Goal: Task Accomplishment & Management: Complete application form

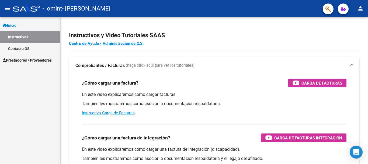
click at [15, 58] on span "Prestadores / Proveedores" at bounding box center [27, 60] width 49 height 6
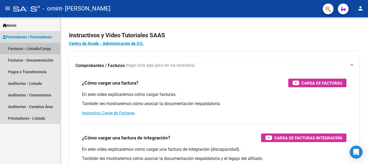
click at [32, 49] on link "Facturas - Listado/Carga" at bounding box center [30, 49] width 60 height 12
click at [42, 45] on link "Facturas - Listado/Carga" at bounding box center [30, 49] width 60 height 12
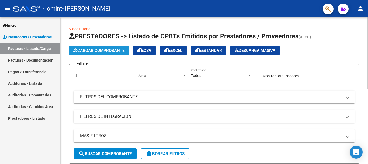
click at [106, 52] on span "Cargar Comprobante" at bounding box center [98, 50] width 51 height 5
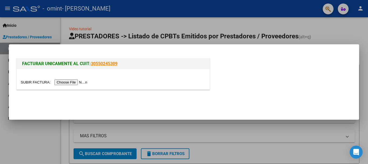
click at [82, 83] on input "file" at bounding box center [55, 82] width 68 height 6
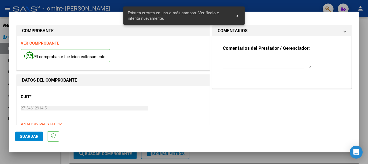
scroll to position [135, 0]
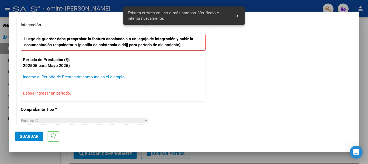
click at [55, 77] on input "Ingrese el Período de Prestación como indica el ejemplo" at bounding box center [85, 76] width 125 height 5
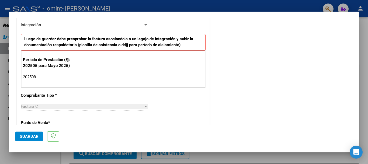
type input "202508"
click at [31, 139] on button "Guardar" at bounding box center [29, 136] width 28 height 10
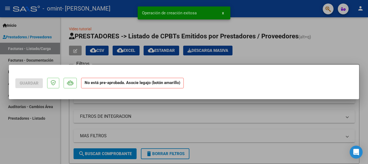
scroll to position [0, 0]
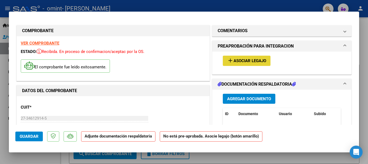
click at [239, 63] on span "Asociar Legajo" at bounding box center [250, 61] width 33 height 5
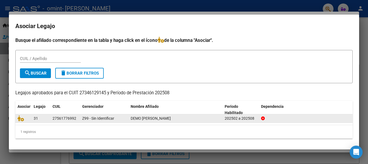
click at [186, 118] on div "DEMO [PERSON_NAME]" at bounding box center [176, 118] width 90 height 6
click at [18, 121] on icon at bounding box center [21, 118] width 6 height 6
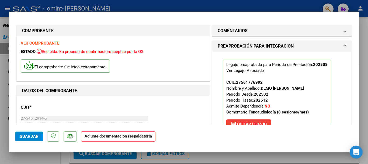
click at [115, 139] on p "Adjunte documentación respaldatoria" at bounding box center [118, 136] width 74 height 11
click at [23, 134] on span "Guardar" at bounding box center [29, 136] width 19 height 5
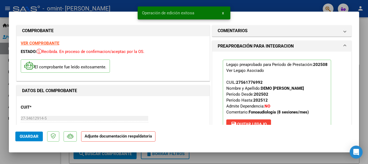
click at [95, 139] on p "Adjunte documentación respaldatoria" at bounding box center [118, 136] width 74 height 11
click at [357, 33] on mat-dialog-content "COMPROBANTE VER COMPROBANTE ESTADO: Recibida. En proceso de confirmacion/acepta…" at bounding box center [184, 71] width 351 height 107
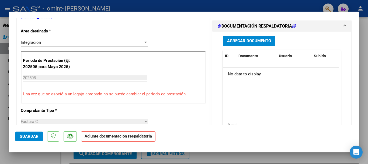
scroll to position [104, 0]
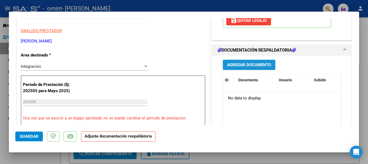
click at [235, 61] on button "Agregar Documento" at bounding box center [249, 65] width 53 height 10
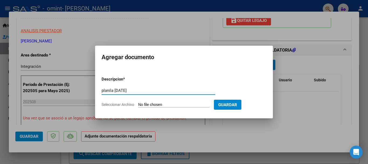
type input "planila [DATE]"
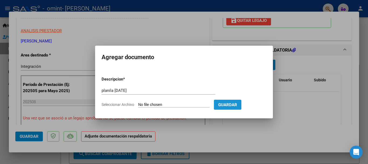
click at [234, 101] on button "Guardar" at bounding box center [228, 105] width 28 height 10
click at [143, 106] on input "Seleccionar Archivo" at bounding box center [173, 104] width 71 height 5
type input "C:\fakepath\PLANILLA ASISTENCIA o. social x 8 mes de agosto ENVIAR FIRMADA.pdf"
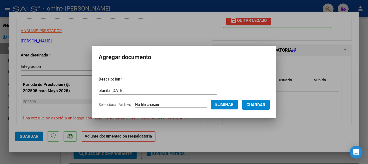
click at [254, 106] on span "Guardar" at bounding box center [256, 104] width 19 height 5
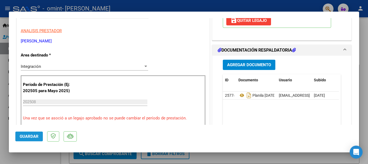
click at [32, 136] on span "Guardar" at bounding box center [29, 136] width 19 height 5
click at [367, 84] on div at bounding box center [184, 82] width 368 height 164
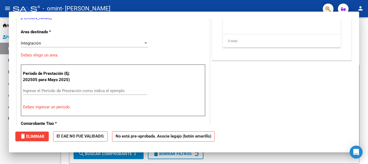
scroll to position [0, 0]
